Goal: Find contact information: Find contact information

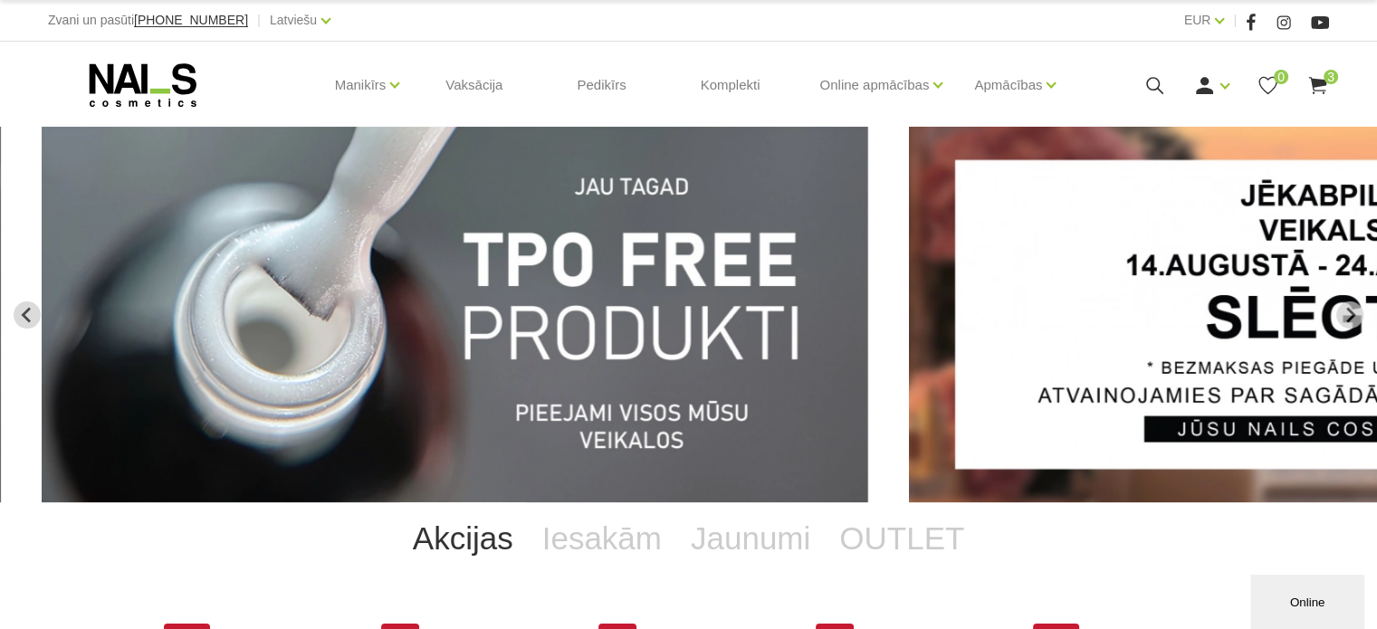
click at [775, 174] on img "1 of 13" at bounding box center [455, 315] width 827 height 376
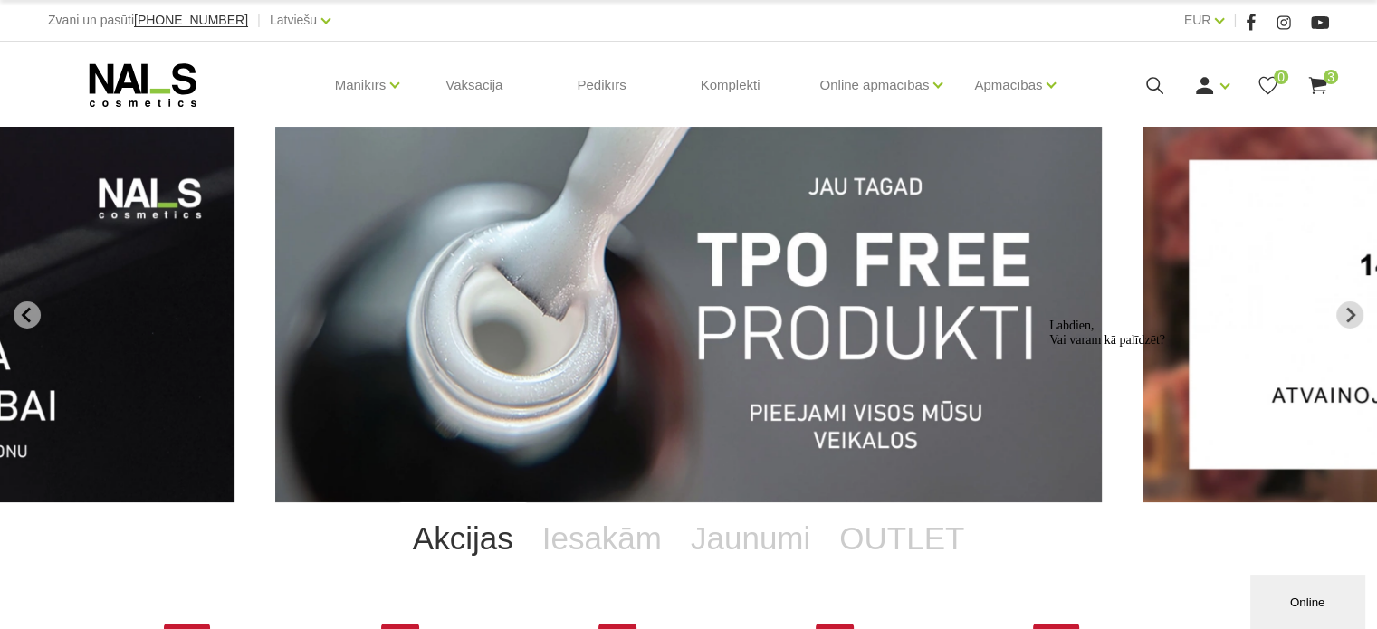
click at [722, 267] on img "1 of 13" at bounding box center [688, 315] width 827 height 376
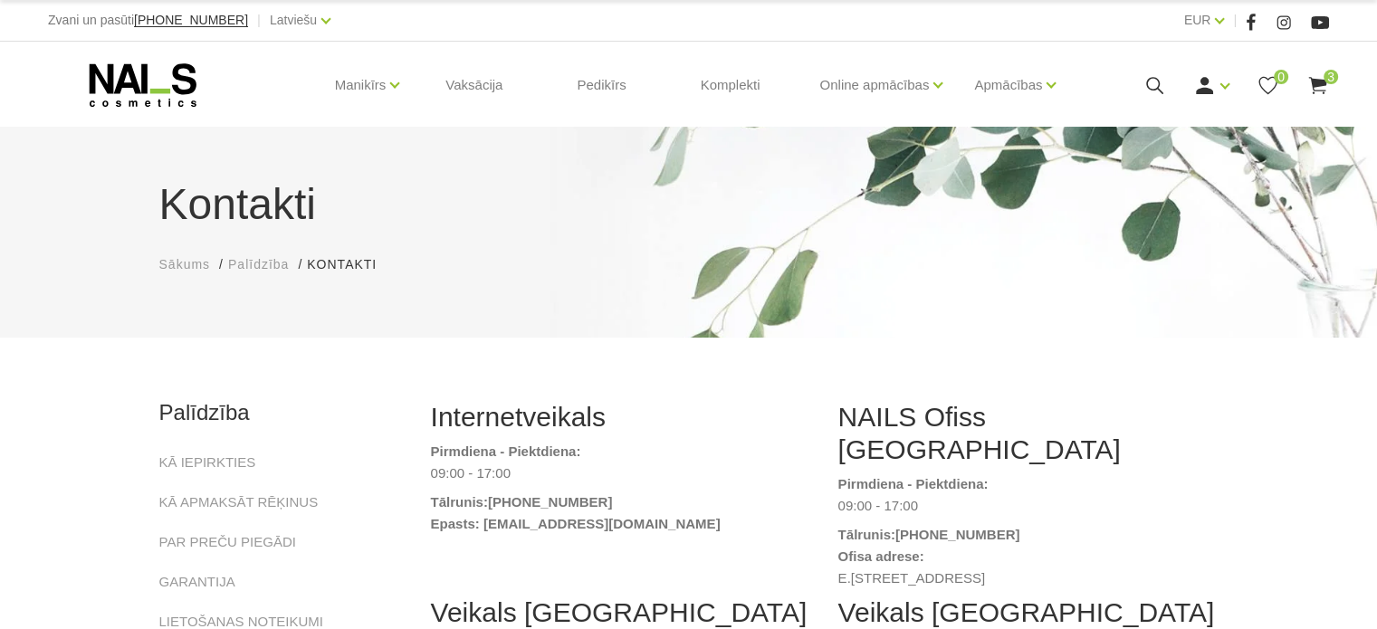
click at [109, 267] on div "Kontakti Sākums Palīdzība Kontakti Kontakti" at bounding box center [688, 232] width 1377 height 211
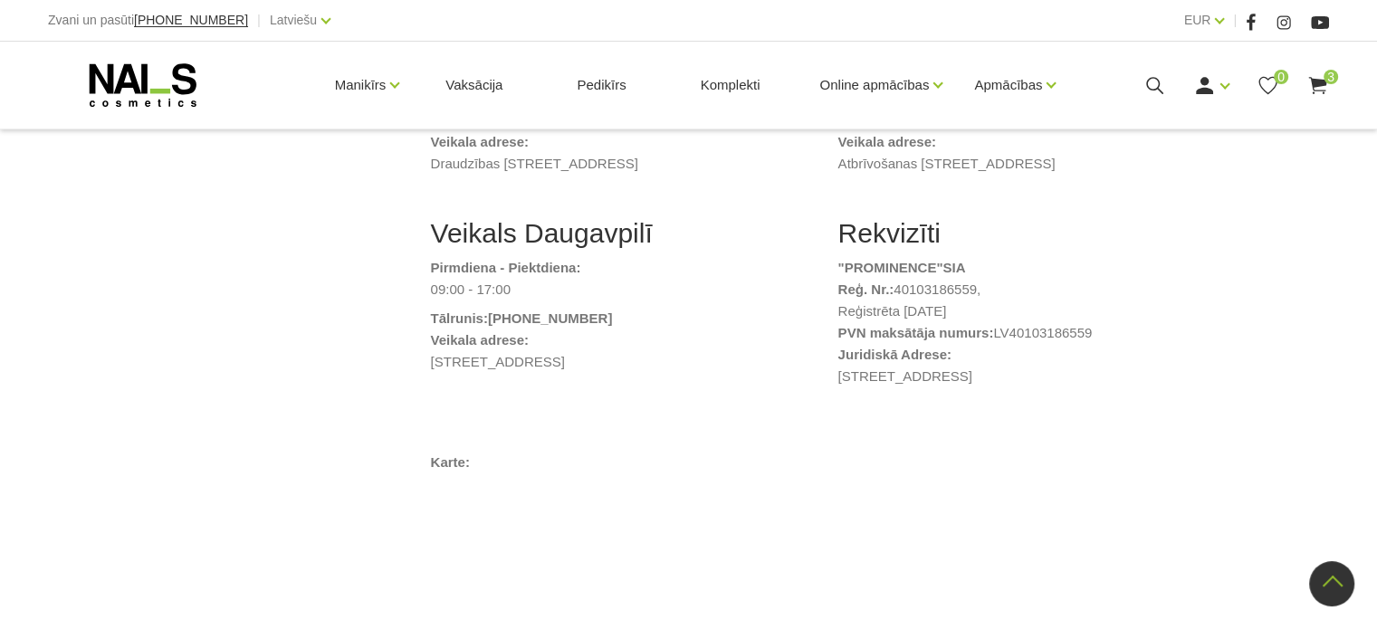
scroll to position [978, 0]
